Goal: Answer question/provide support: Share knowledge or assist other users

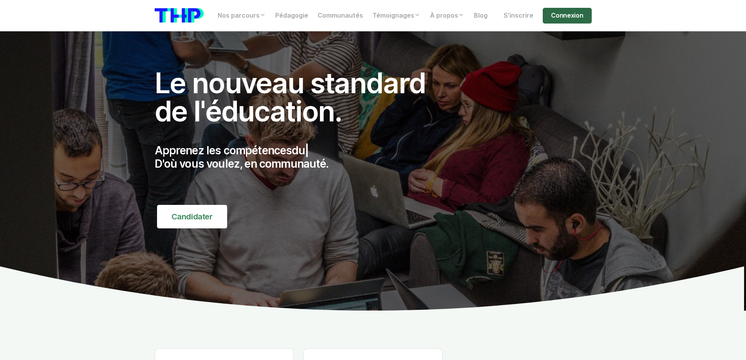
click at [568, 15] on link "Connexion" at bounding box center [566, 16] width 49 height 16
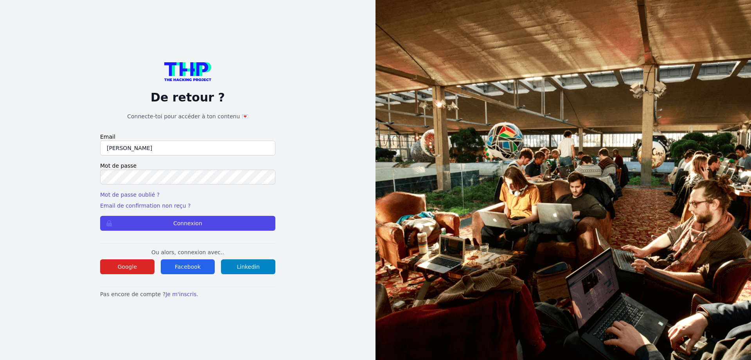
type input "lilian.h.l.muller@gmail.com"
click at [100, 216] on button "Connexion" at bounding box center [187, 223] width 175 height 15
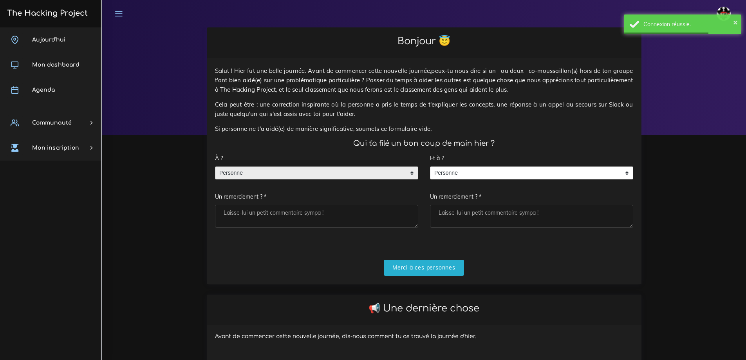
click at [320, 179] on div "Personne" at bounding box center [316, 172] width 203 height 13
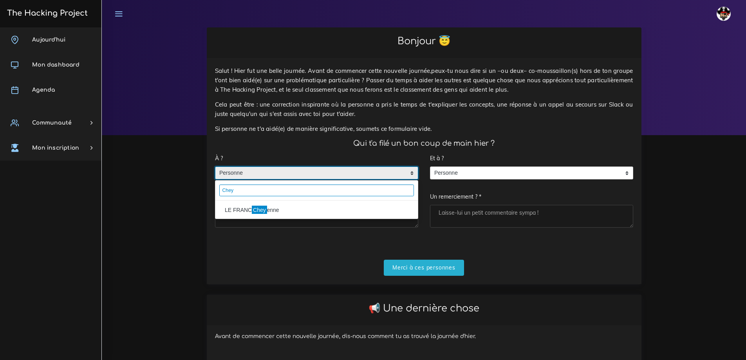
type input "Chey"
click at [259, 208] on mark "Chey" at bounding box center [259, 209] width 15 height 9
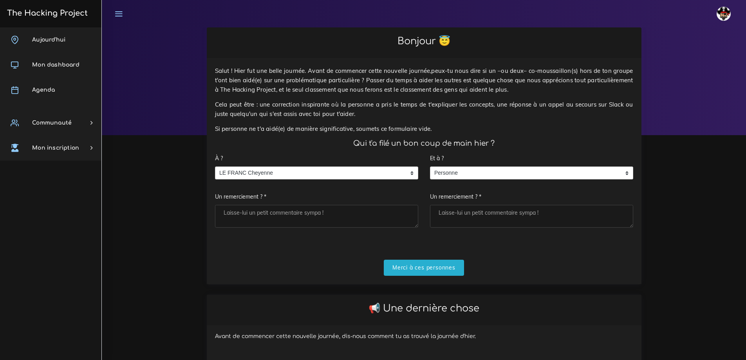
drag, startPoint x: 312, startPoint y: 231, endPoint x: 311, endPoint y: 226, distance: 5.2
click at [312, 230] on div "À ? Personne LE FRANC Cheyenne LE FRANC Cheyenne Personne LE FRANC Cheyenne Un …" at bounding box center [316, 192] width 215 height 85
click at [311, 222] on textarea "Un remerciement ? *" at bounding box center [316, 216] width 203 height 23
type textarea "Merci"
drag, startPoint x: 409, startPoint y: 264, endPoint x: 475, endPoint y: 259, distance: 66.7
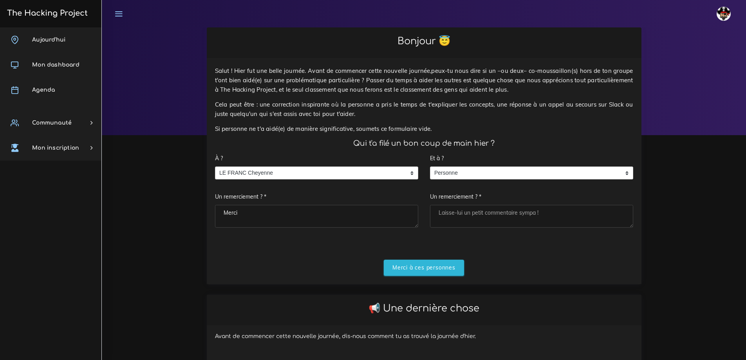
click at [409, 264] on input "Merci à ces personnes" at bounding box center [424, 267] width 80 height 16
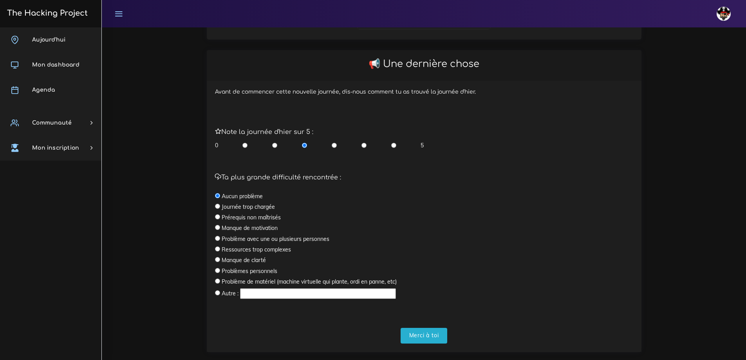
scroll to position [163, 0]
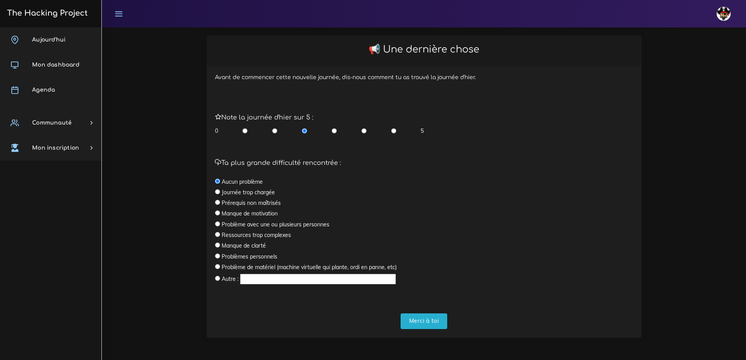
drag, startPoint x: 393, startPoint y: 131, endPoint x: 389, endPoint y: 146, distance: 14.4
click at [393, 131] on input "radio" at bounding box center [393, 131] width 5 height 8
radio input "true"
click at [415, 318] on input "Merci à toi" at bounding box center [423, 321] width 47 height 16
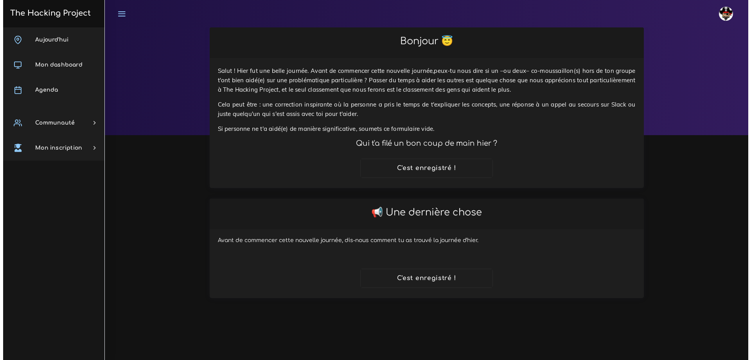
scroll to position [0, 0]
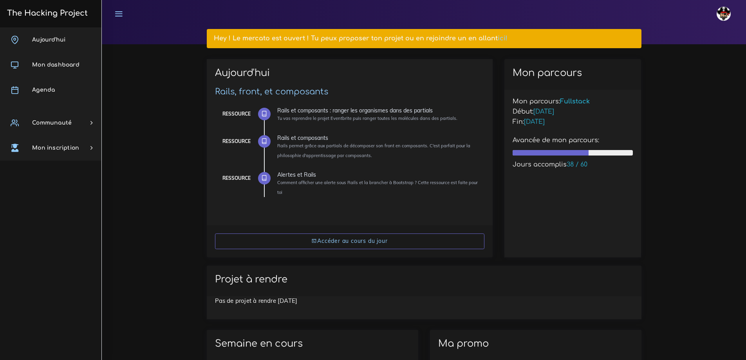
scroll to position [117, 0]
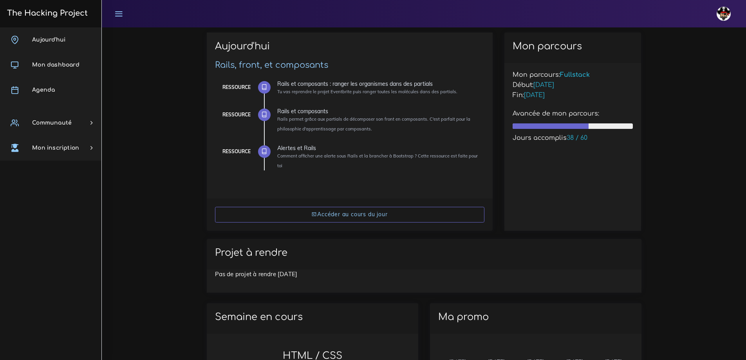
click at [333, 201] on div "Accéder au cours du jour" at bounding box center [350, 214] width 286 height 32
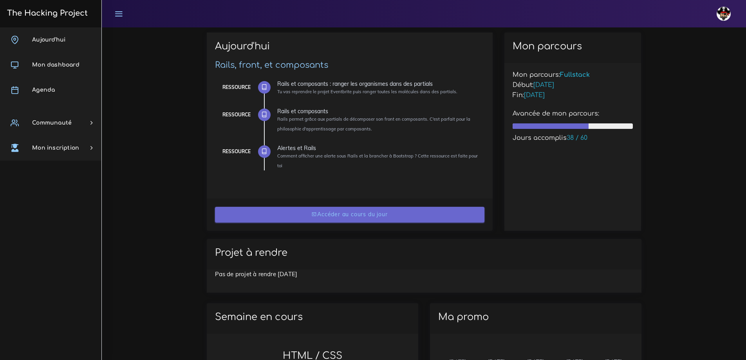
click at [346, 214] on link "Accéder au cours du jour" at bounding box center [349, 215] width 269 height 16
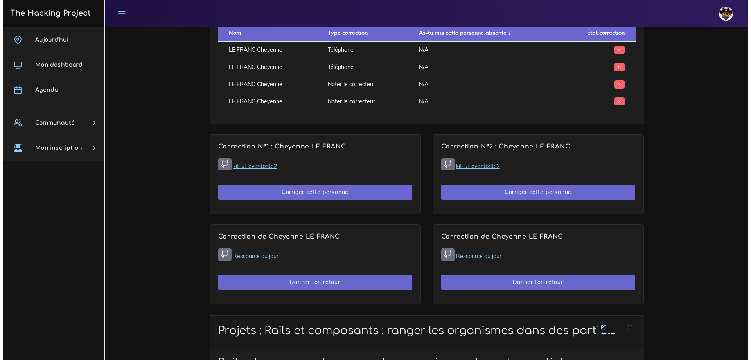
scroll to position [430, 0]
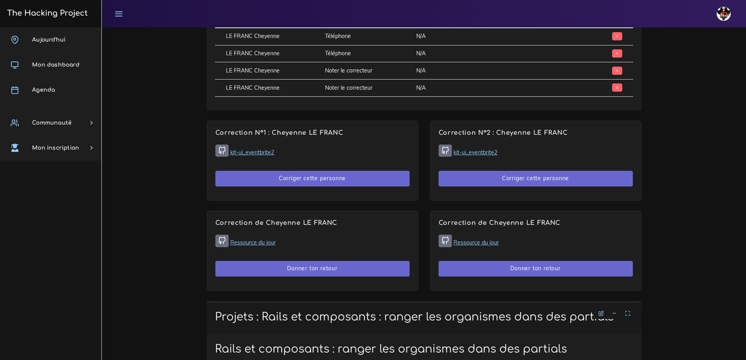
click at [258, 150] on link "kit-ui_eventbrite2" at bounding box center [252, 152] width 44 height 7
click at [331, 181] on button "Corriger cette personne" at bounding box center [312, 179] width 194 height 16
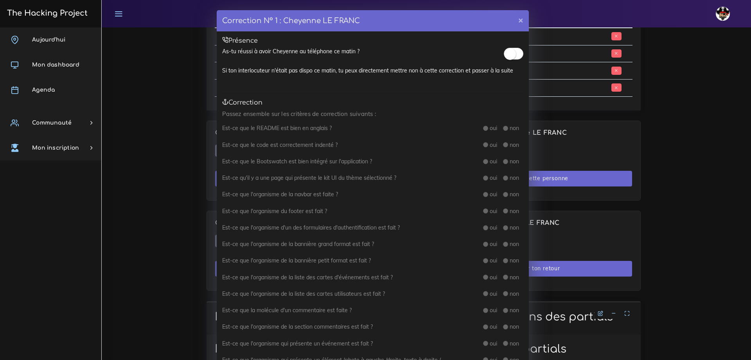
click at [511, 58] on small at bounding box center [510, 54] width 12 height 12
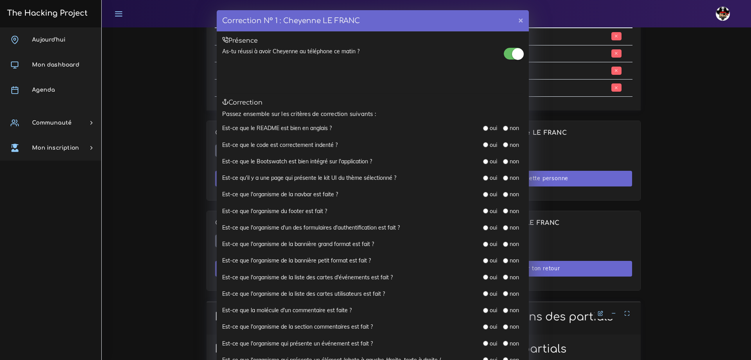
click at [484, 128] on input "radio" at bounding box center [485, 128] width 5 height 5
radio input "true"
click at [483, 146] on input "radio" at bounding box center [485, 144] width 5 height 5
radio input "true"
click at [483, 164] on div "oui" at bounding box center [490, 161] width 14 height 8
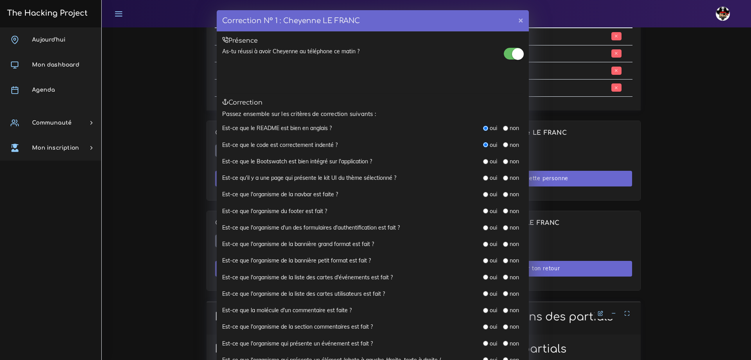
click at [483, 162] on input "radio" at bounding box center [485, 161] width 5 height 5
radio input "true"
click at [503, 178] on input "radio" at bounding box center [505, 177] width 5 height 5
radio input "true"
click at [483, 195] on input "radio" at bounding box center [485, 194] width 5 height 5
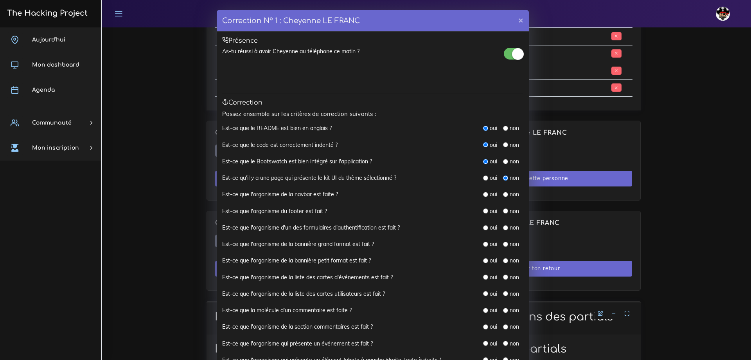
radio input "true"
click at [483, 209] on input "radio" at bounding box center [485, 210] width 5 height 5
radio input "true"
click at [485, 229] on input "radio" at bounding box center [485, 227] width 5 height 5
radio input "true"
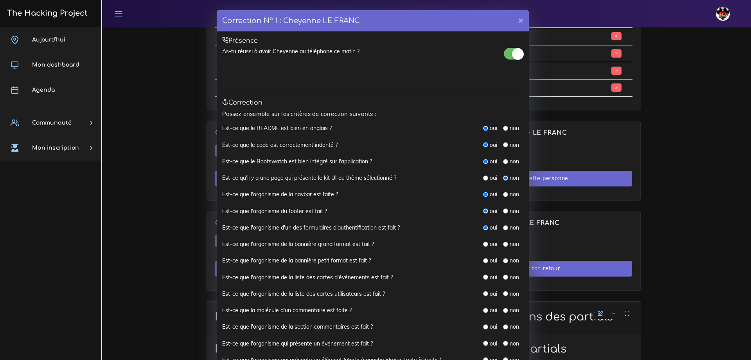
click at [486, 246] on div "oui" at bounding box center [490, 244] width 14 height 8
drag, startPoint x: 481, startPoint y: 246, endPoint x: 470, endPoint y: 254, distance: 13.2
click at [483, 246] on input "radio" at bounding box center [485, 243] width 5 height 5
radio input "true"
click at [484, 261] on input "radio" at bounding box center [485, 260] width 5 height 5
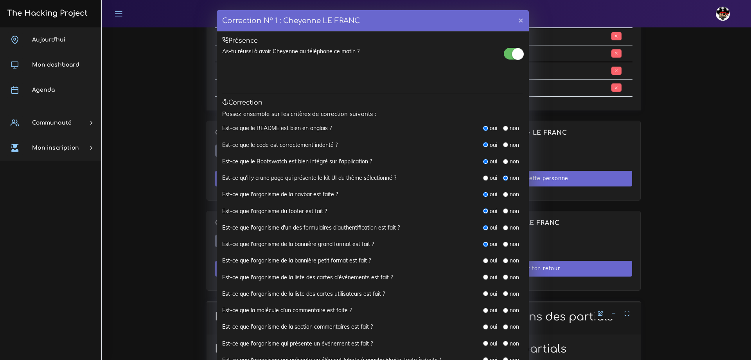
radio input "true"
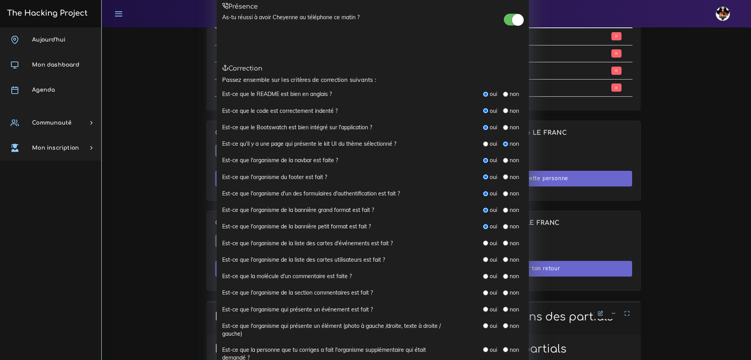
scroll to position [78, 0]
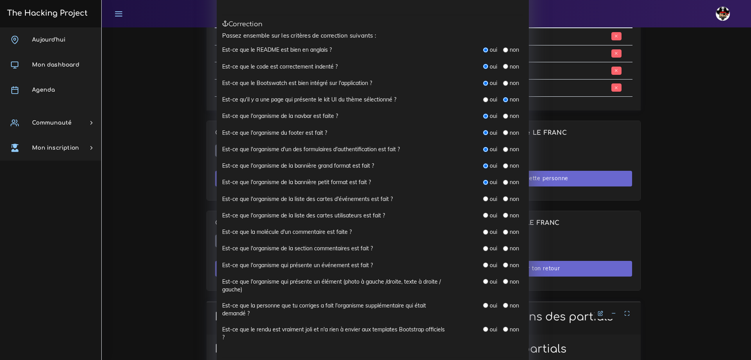
click at [483, 202] on div "oui" at bounding box center [490, 199] width 14 height 8
click at [483, 197] on input "radio" at bounding box center [485, 198] width 5 height 5
radio input "true"
click at [483, 214] on input "radio" at bounding box center [485, 215] width 5 height 5
radio input "true"
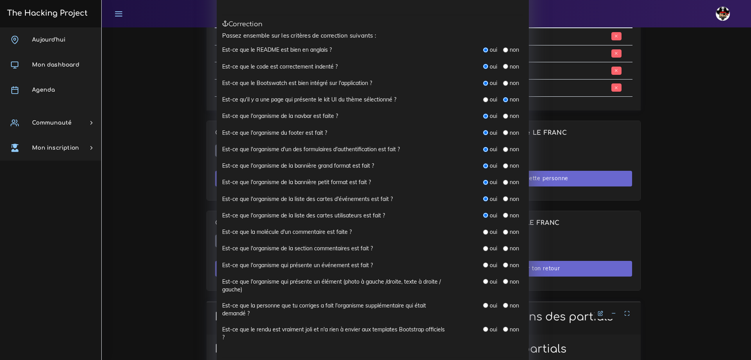
click at [484, 233] on input "radio" at bounding box center [485, 231] width 5 height 5
radio input "true"
click at [483, 246] on input "radio" at bounding box center [485, 248] width 5 height 5
radio input "true"
click at [486, 263] on div "oui" at bounding box center [490, 265] width 14 height 8
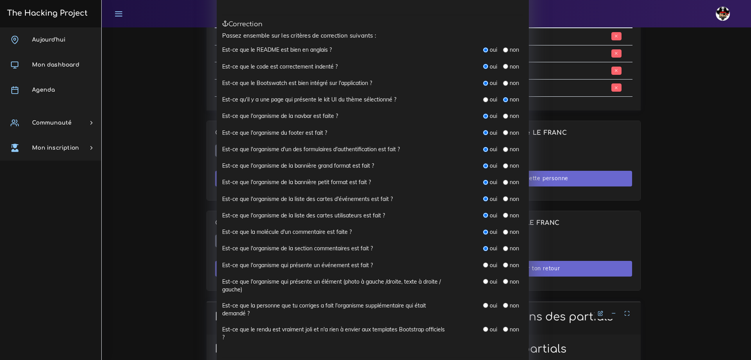
click at [483, 263] on input "radio" at bounding box center [485, 264] width 5 height 5
radio input "true"
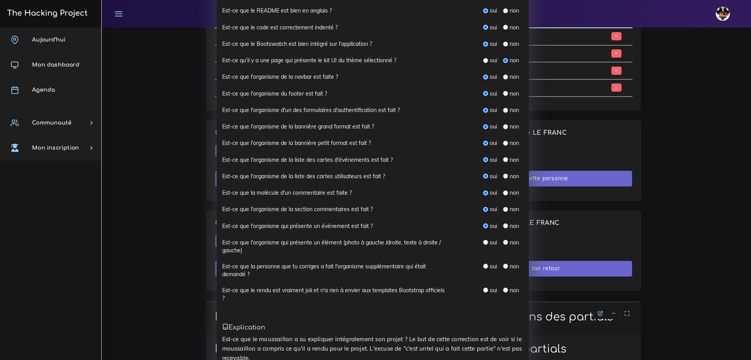
click at [484, 240] on input "radio" at bounding box center [485, 242] width 5 height 5
radio input "true"
click at [485, 265] on input "radio" at bounding box center [485, 265] width 5 height 5
radio input "true"
click at [483, 290] on input "radio" at bounding box center [485, 289] width 5 height 5
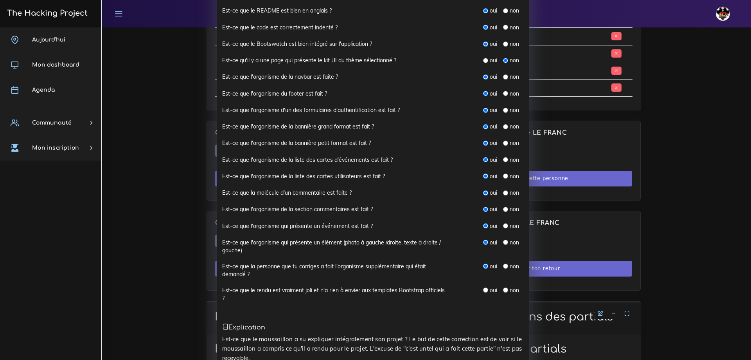
radio input "true"
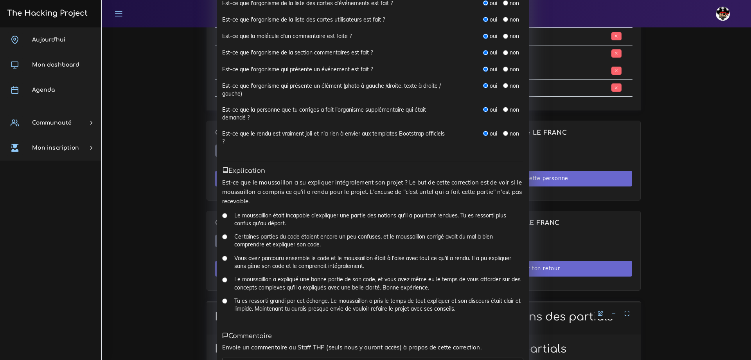
scroll to position [337, 0]
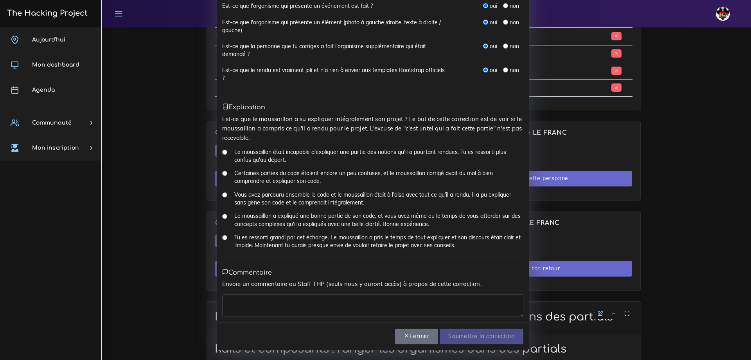
drag, startPoint x: 224, startPoint y: 238, endPoint x: 245, endPoint y: 261, distance: 30.8
click at [224, 238] on div "Tu es ressorti grandi par cet échange. Le moussaillon a pris le temps de tout e…" at bounding box center [372, 244] width 301 height 22
click at [222, 239] on input "Tu es ressorti grandi par cet échange. Le moussaillon a pris le temps de tout e…" at bounding box center [224, 237] width 5 height 5
radio input "true"
click at [242, 299] on textarea at bounding box center [372, 305] width 301 height 23
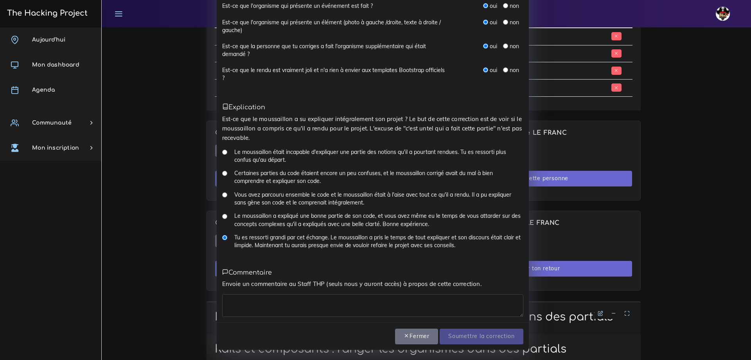
type textarea "L"
type textarea "C'était parfait"
click at [480, 332] on input "Soumettre la correction" at bounding box center [481, 336] width 83 height 16
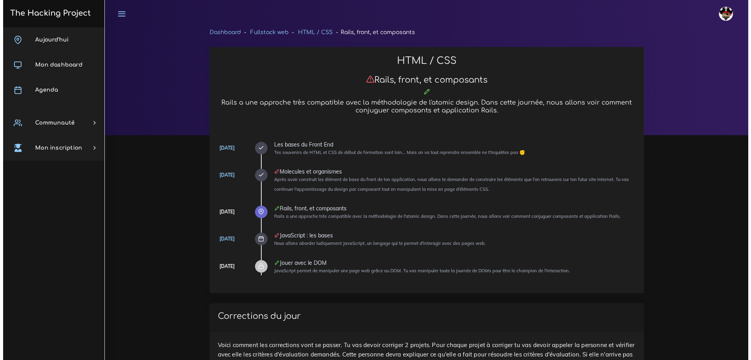
scroll to position [430, 0]
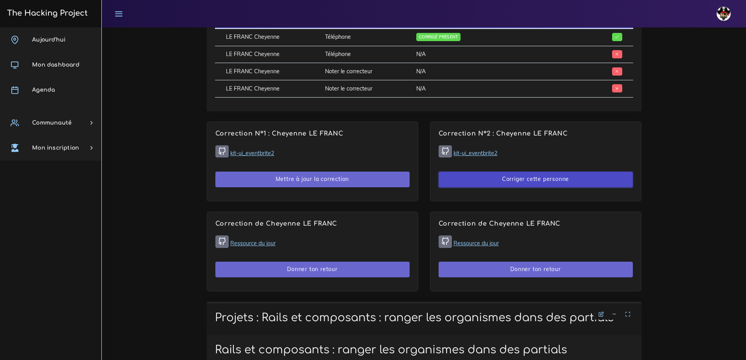
drag, startPoint x: 0, startPoint y: 0, endPoint x: 511, endPoint y: 177, distance: 540.6
click at [511, 177] on button "Corriger cette personne" at bounding box center [535, 179] width 194 height 16
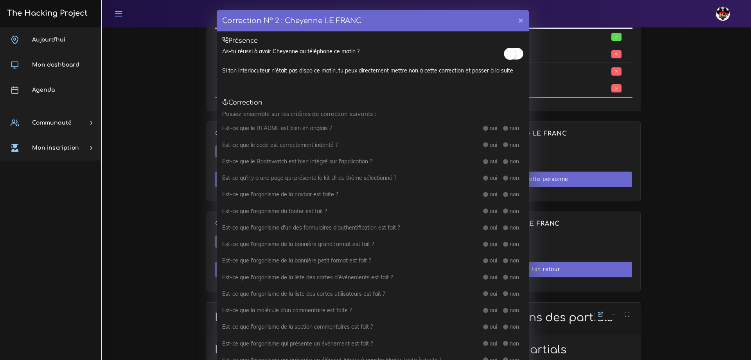
click at [515, 53] on span at bounding box center [514, 54] width 20 height 12
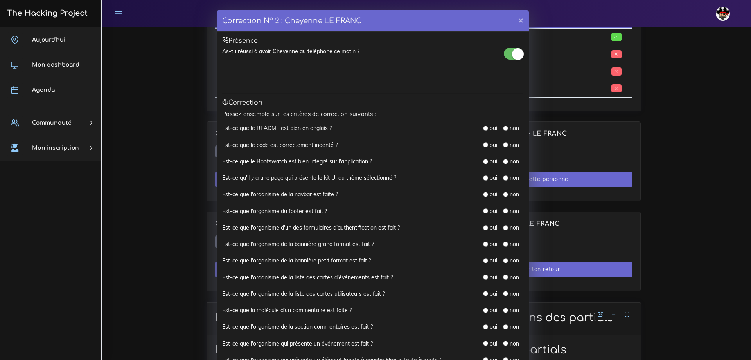
drag, startPoint x: 481, startPoint y: 127, endPoint x: 483, endPoint y: 133, distance: 5.8
click at [483, 127] on input "radio" at bounding box center [485, 128] width 5 height 5
radio input "true"
drag, startPoint x: 482, startPoint y: 142, endPoint x: 482, endPoint y: 150, distance: 7.4
click at [483, 142] on input "radio" at bounding box center [485, 144] width 5 height 5
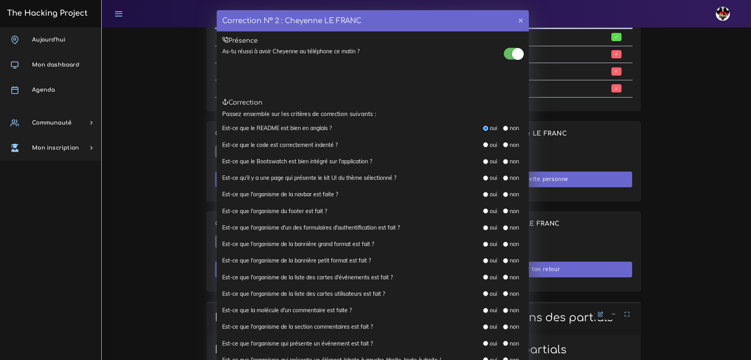
radio input "true"
drag, startPoint x: 483, startPoint y: 163, endPoint x: 483, endPoint y: 169, distance: 5.9
click at [483, 163] on input "radio" at bounding box center [485, 161] width 5 height 5
radio input "true"
click at [483, 180] on input "radio" at bounding box center [485, 177] width 5 height 5
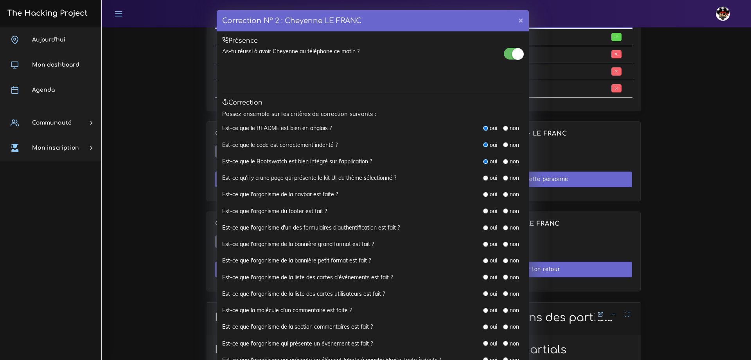
radio input "true"
click at [483, 193] on input "radio" at bounding box center [485, 194] width 5 height 5
radio input "true"
click at [484, 211] on input "radio" at bounding box center [485, 210] width 5 height 5
radio input "true"
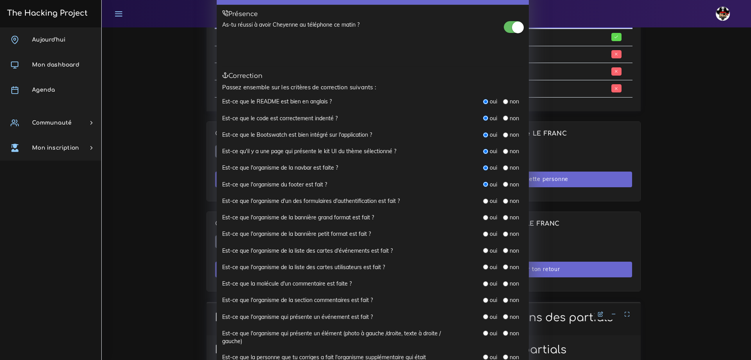
scroll to position [39, 0]
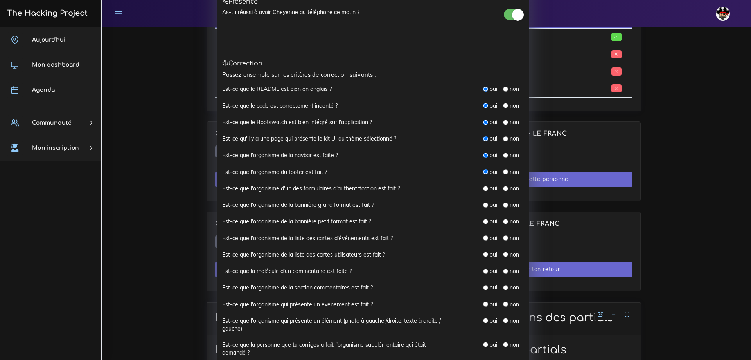
click at [483, 189] on input "radio" at bounding box center [485, 188] width 5 height 5
radio input "true"
drag, startPoint x: 483, startPoint y: 205, endPoint x: 328, endPoint y: 217, distance: 155.4
click at [328, 217] on div "Est-ce que l'organisme de la bannière grand format est fait ? oui non" at bounding box center [372, 209] width 301 height 16
click at [504, 140] on input "radio" at bounding box center [505, 138] width 5 height 5
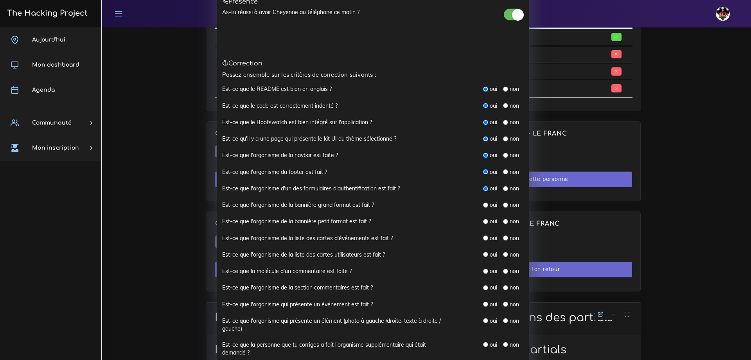
radio input "true"
drag, startPoint x: 482, startPoint y: 204, endPoint x: 483, endPoint y: 208, distance: 4.5
click at [483, 204] on input "radio" at bounding box center [485, 204] width 5 height 5
radio input "true"
click at [484, 222] on input "radio" at bounding box center [485, 221] width 5 height 5
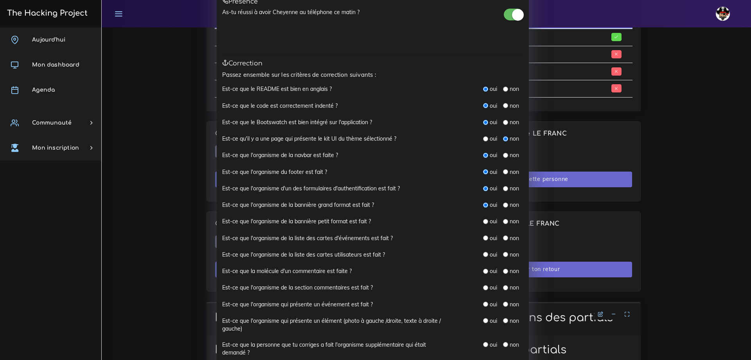
radio input "true"
drag, startPoint x: 482, startPoint y: 236, endPoint x: 482, endPoint y: 241, distance: 4.7
click at [483, 236] on input "radio" at bounding box center [485, 237] width 5 height 5
radio input "true"
click at [483, 257] on input "radio" at bounding box center [485, 254] width 5 height 5
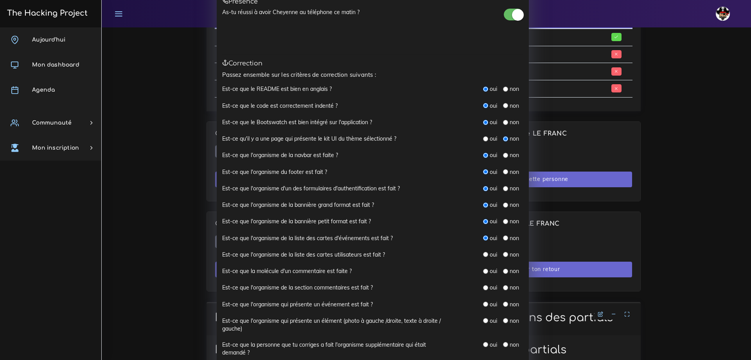
radio input "true"
click at [483, 271] on input "radio" at bounding box center [485, 270] width 5 height 5
radio input "true"
click at [483, 287] on input "radio" at bounding box center [485, 287] width 5 height 5
radio input "true"
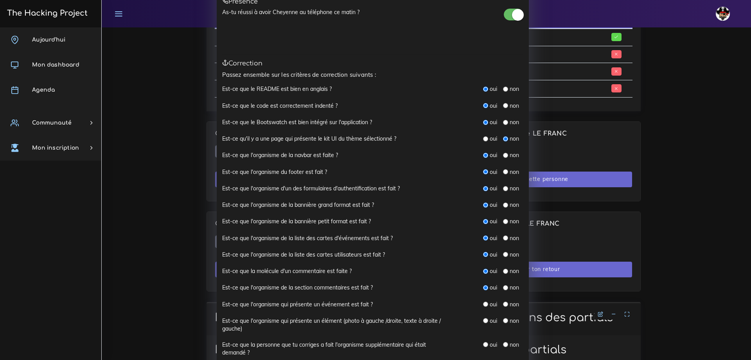
click at [483, 305] on input "radio" at bounding box center [485, 303] width 5 height 5
radio input "true"
click at [484, 321] on input "radio" at bounding box center [485, 320] width 5 height 5
radio input "true"
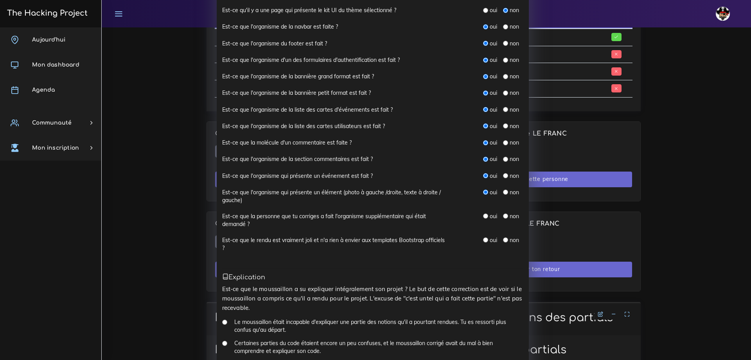
scroll to position [274, 0]
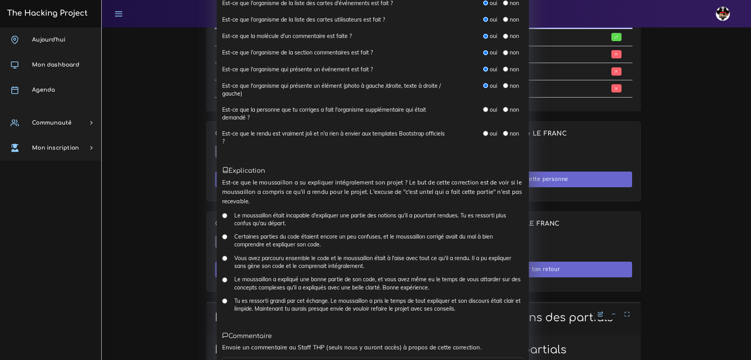
drag, startPoint x: 484, startPoint y: 109, endPoint x: 483, endPoint y: 114, distance: 5.3
click at [484, 109] on input "radio" at bounding box center [485, 109] width 5 height 5
radio input "true"
drag, startPoint x: 482, startPoint y: 133, endPoint x: 479, endPoint y: 141, distance: 8.9
click at [483, 133] on input "radio" at bounding box center [485, 133] width 5 height 5
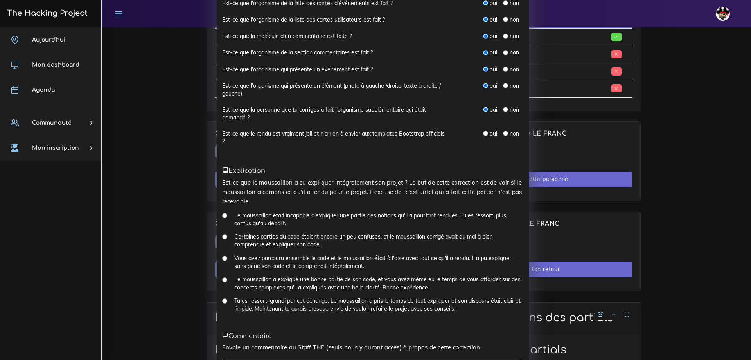
radio input "true"
click at [222, 301] on input "Tu es ressorti grandi par cet échange. Le moussaillon a pris le temps de tout e…" at bounding box center [224, 300] width 5 height 5
radio input "true"
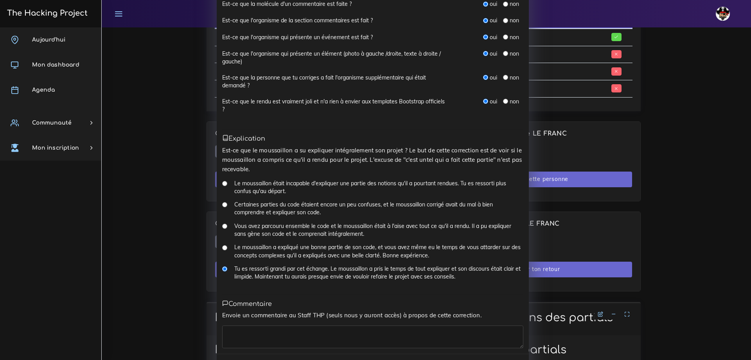
scroll to position [337, 0]
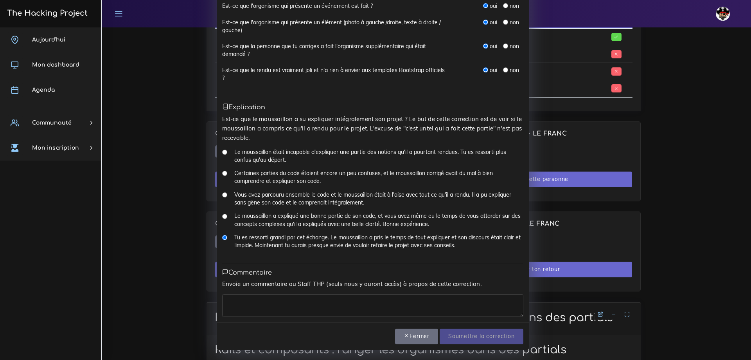
drag, startPoint x: 263, startPoint y: 312, endPoint x: 287, endPoint y: 315, distance: 24.2
click at [263, 312] on textarea at bounding box center [372, 305] width 301 height 23
type textarea "Parfait"
click at [472, 341] on input "Soumettre la correction" at bounding box center [481, 336] width 83 height 16
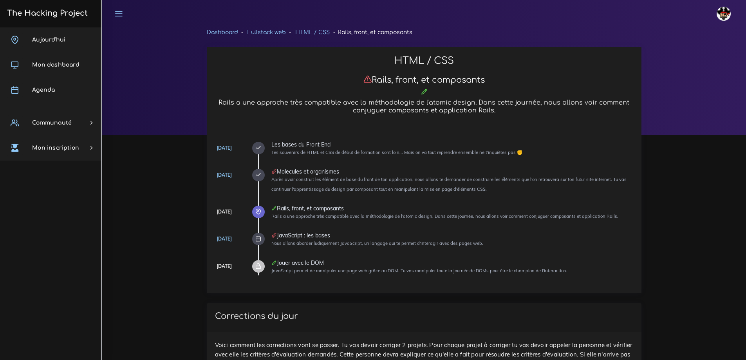
scroll to position [429, 0]
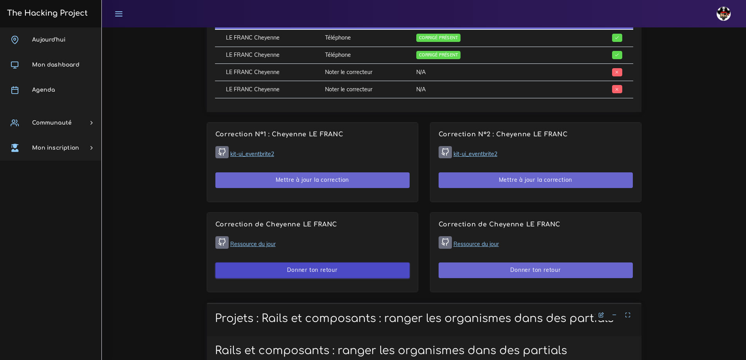
click at [325, 269] on button "Donner ton retour" at bounding box center [312, 270] width 194 height 16
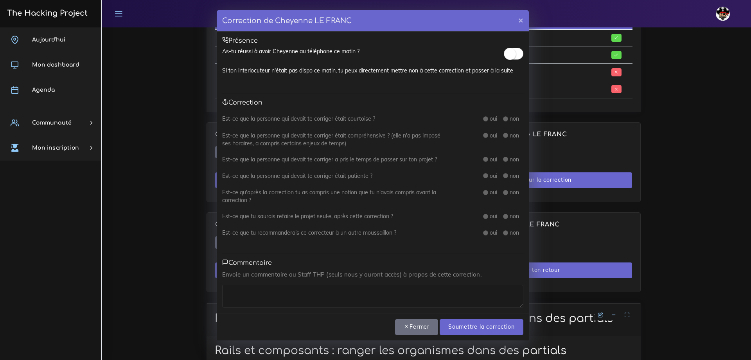
click at [514, 61] on div at bounding box center [514, 55] width 20 height 16
click at [515, 56] on small at bounding box center [510, 54] width 12 height 12
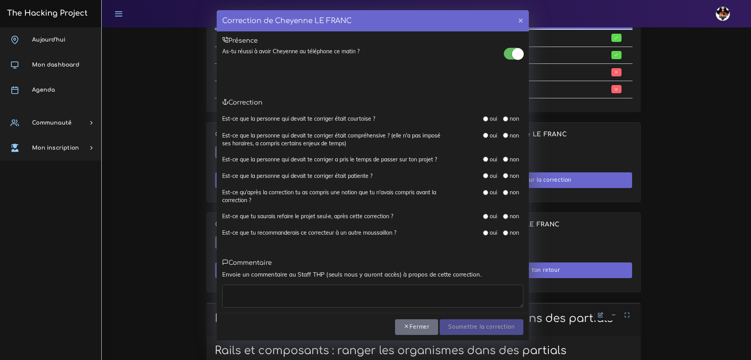
click at [486, 116] on input "radio" at bounding box center [485, 118] width 5 height 5
radio input "true"
click at [486, 137] on input "radio" at bounding box center [485, 135] width 5 height 5
radio input "true"
click at [484, 156] on div "oui" at bounding box center [490, 159] width 14 height 8
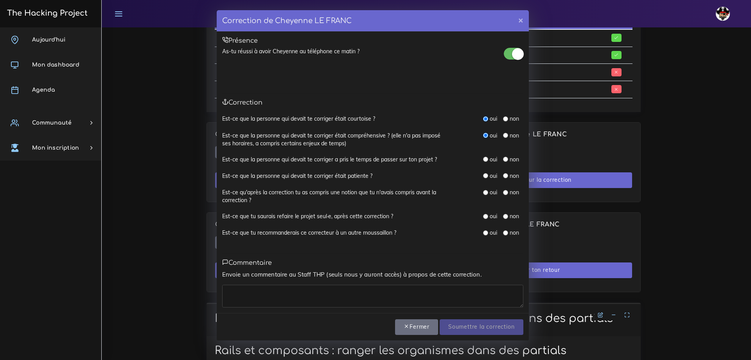
click at [484, 158] on input "radio" at bounding box center [485, 159] width 5 height 5
radio input "true"
click at [483, 179] on div "oui" at bounding box center [490, 176] width 14 height 8
click at [487, 175] on input "radio" at bounding box center [485, 175] width 5 height 5
radio input "true"
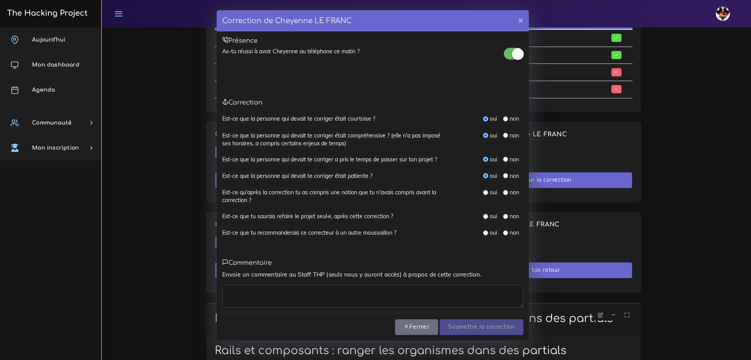
click at [485, 196] on div "oui" at bounding box center [490, 192] width 14 height 8
click at [486, 193] on input "radio" at bounding box center [485, 192] width 5 height 5
radio input "true"
click at [484, 218] on input "radio" at bounding box center [485, 216] width 5 height 5
radio input "true"
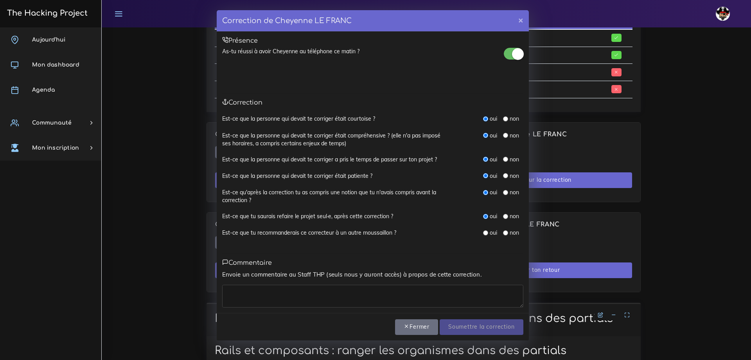
drag, startPoint x: 486, startPoint y: 232, endPoint x: 476, endPoint y: 245, distance: 16.4
click at [486, 232] on input "radio" at bounding box center [485, 232] width 5 height 5
radio input "true"
click at [371, 309] on div "Présence As-tu réussi à avoir Cheyenne au téléphone ce matin ? Si ton interlocu…" at bounding box center [373, 172] width 312 height 281
click at [378, 297] on textarea at bounding box center [372, 296] width 301 height 23
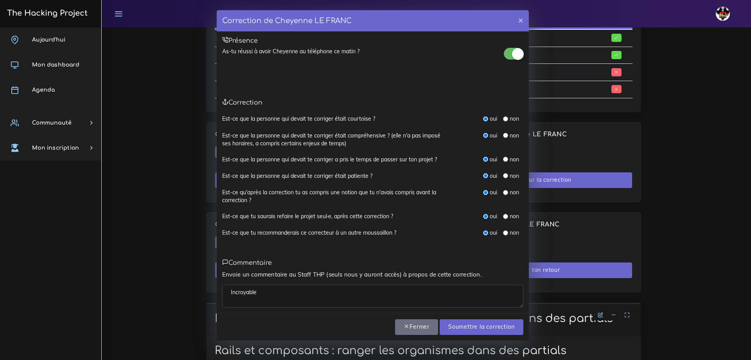
drag, startPoint x: 264, startPoint y: 297, endPoint x: 194, endPoint y: 301, distance: 70.1
click at [194, 301] on div "Correction de Cheyenne LE FRANC × Présence As-tu réussi à avoir Cheyenne au tél…" at bounding box center [375, 180] width 751 height 360
type textarea "Incroyable"
click at [491, 335] on div "Toutes les questions sont obligatoires, on y retourne ? [GEOGRAPHIC_DATA] Soume…" at bounding box center [373, 327] width 312 height 28
click at [491, 335] on input "Soumettre la correction" at bounding box center [481, 327] width 83 height 16
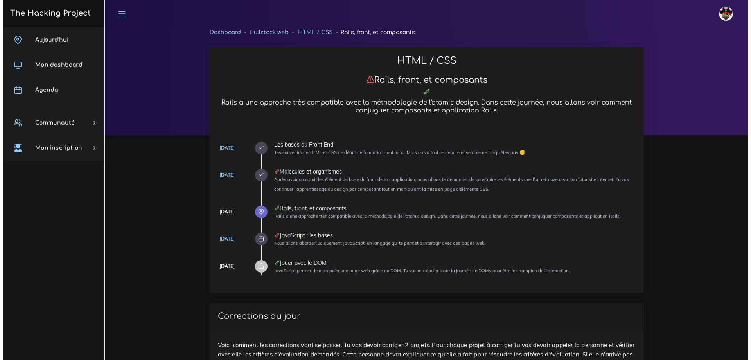
scroll to position [428, 0]
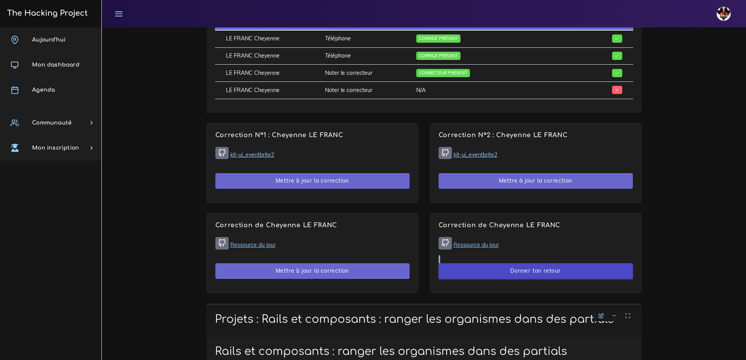
click at [548, 263] on div "Correction de Cheyenne LE FRANC Ressource du jour Donner ton retour" at bounding box center [535, 252] width 211 height 79
click at [547, 270] on button "Donner ton retour" at bounding box center [535, 271] width 194 height 16
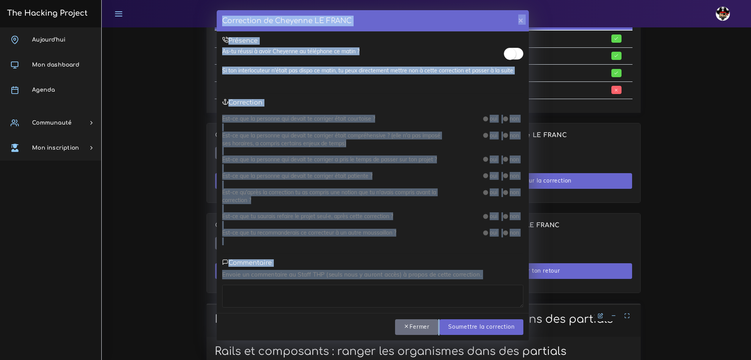
click at [509, 50] on small at bounding box center [510, 54] width 12 height 12
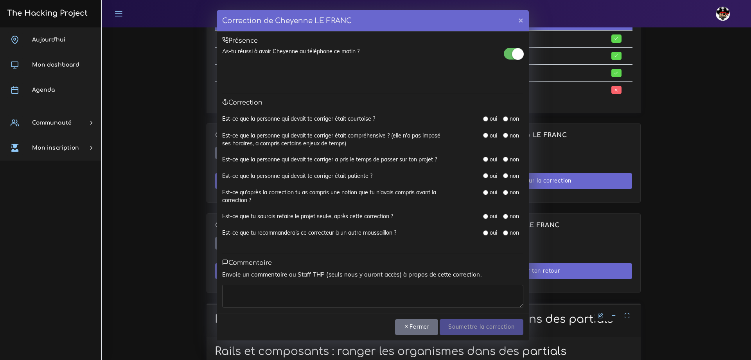
drag, startPoint x: 486, startPoint y: 119, endPoint x: 485, endPoint y: 124, distance: 5.5
click at [485, 119] on input "radio" at bounding box center [485, 118] width 5 height 5
radio input "true"
click at [486, 134] on input "radio" at bounding box center [485, 135] width 5 height 5
radio input "true"
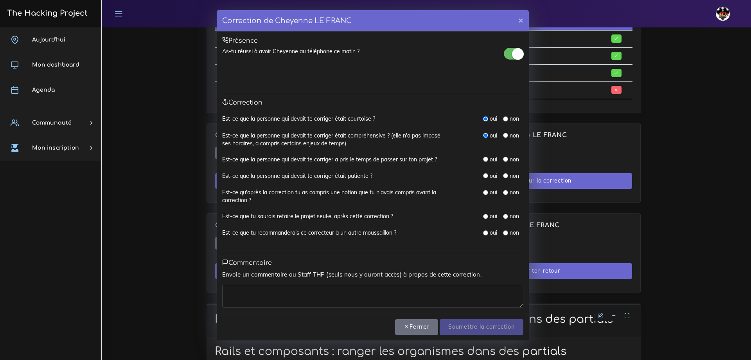
click at [485, 160] on input "radio" at bounding box center [485, 159] width 5 height 5
radio input "true"
click at [484, 178] on input "radio" at bounding box center [485, 175] width 5 height 5
radio input "true"
click at [487, 194] on input "radio" at bounding box center [485, 192] width 5 height 5
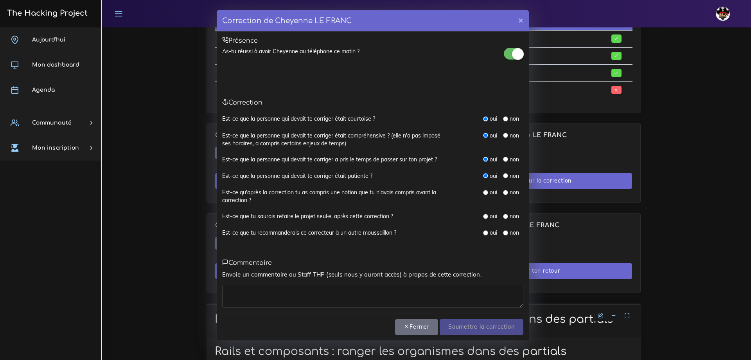
radio input "true"
click at [485, 217] on input "radio" at bounding box center [485, 216] width 5 height 5
radio input "true"
drag, startPoint x: 485, startPoint y: 232, endPoint x: 476, endPoint y: 250, distance: 20.0
click at [485, 232] on input "radio" at bounding box center [485, 232] width 5 height 5
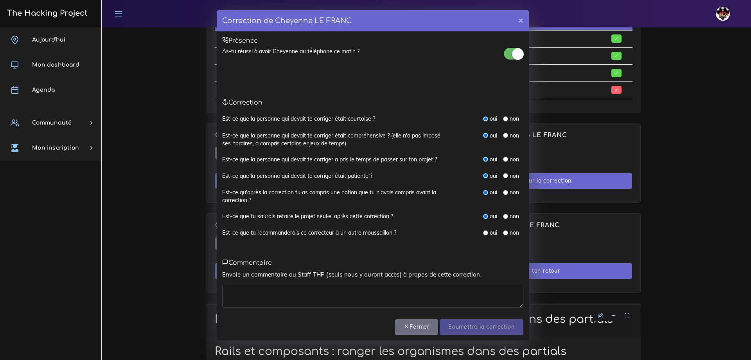
radio input "true"
click at [335, 279] on p "Envoie un commentaire au Staff THP (seuls nous y auront accès) à propos de cett…" at bounding box center [372, 274] width 301 height 9
click at [339, 294] on textarea at bounding box center [372, 296] width 301 height 23
paste textarea "Incroyable"
type textarea "Incroyable"
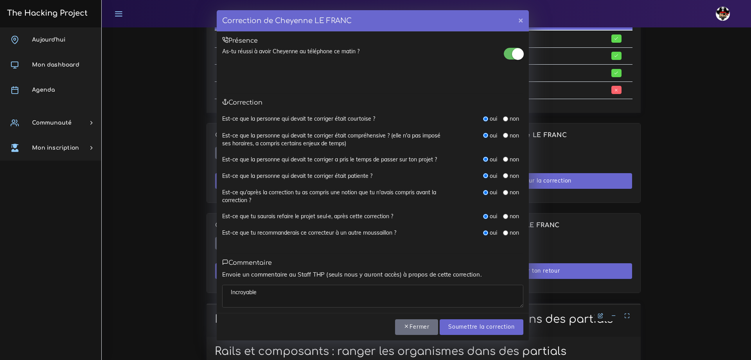
click at [479, 336] on div "Toutes les questions sont obligatoires, on y retourne ? Fermer Soumettre la cor…" at bounding box center [373, 327] width 312 height 28
click at [481, 330] on input "Soumettre la correction" at bounding box center [481, 327] width 83 height 16
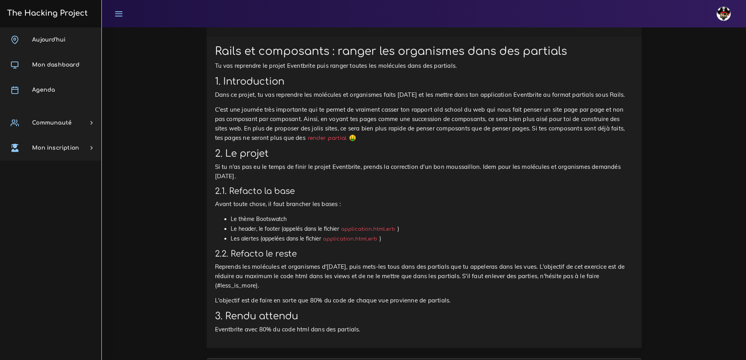
scroll to position [740, 0]
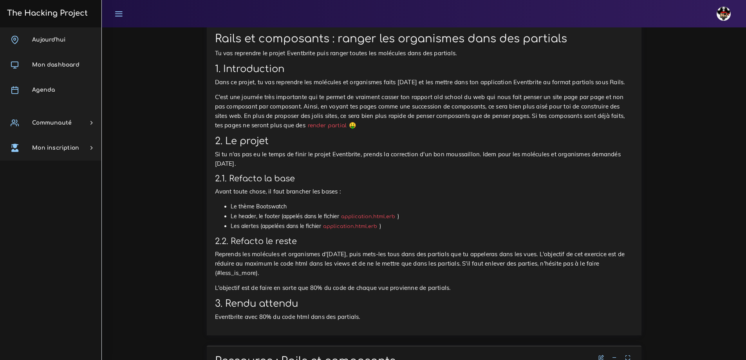
click at [349, 211] on li "Le thème Bootswatch" at bounding box center [432, 207] width 402 height 10
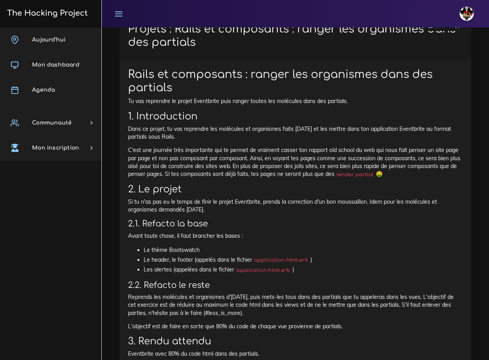
scroll to position [743, 0]
